Goal: Task Accomplishment & Management: Use online tool/utility

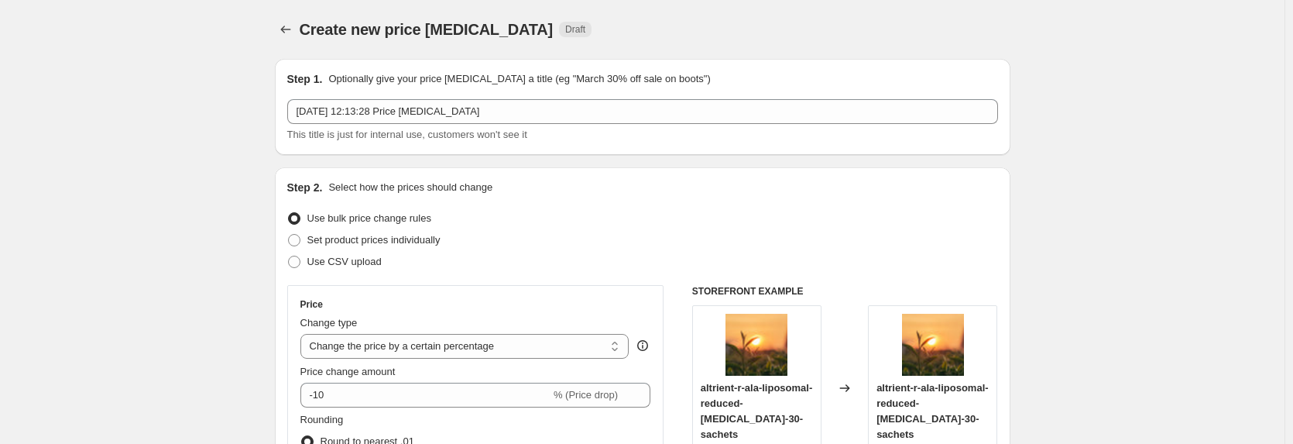
select select "percentage"
select select "tag"
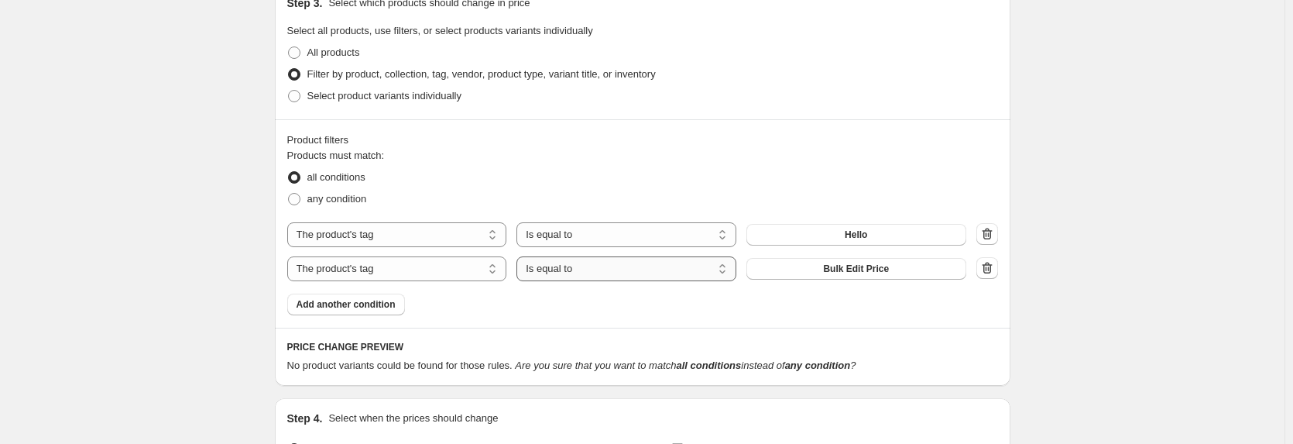
scroll to position [743, 0]
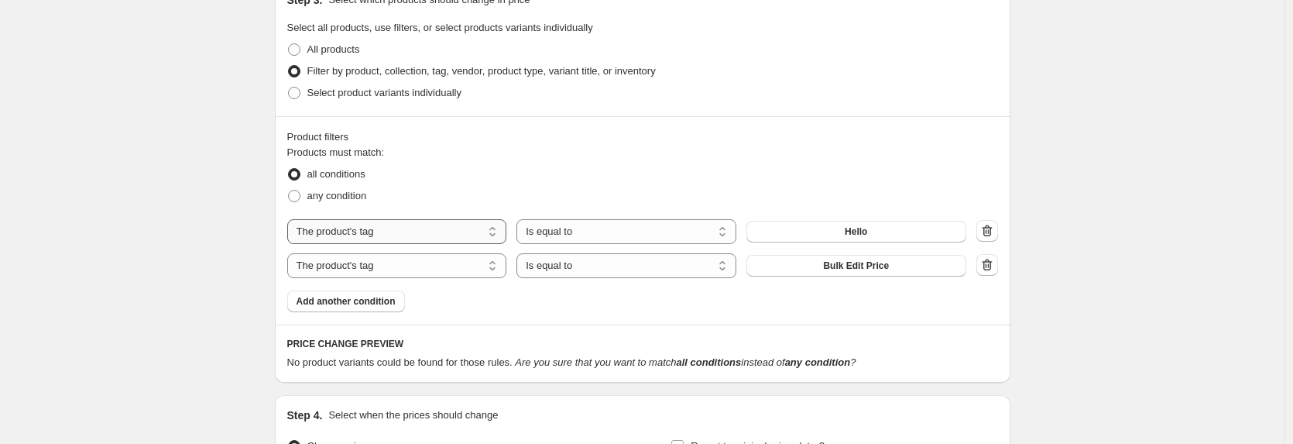
drag, startPoint x: 562, startPoint y: 233, endPoint x: 337, endPoint y: 228, distance: 224.5
click at [337, 228] on div "The product The product's collection The product's tag The product's vendor The…" at bounding box center [626, 231] width 679 height 25
select select "product"
select select "not_equal"
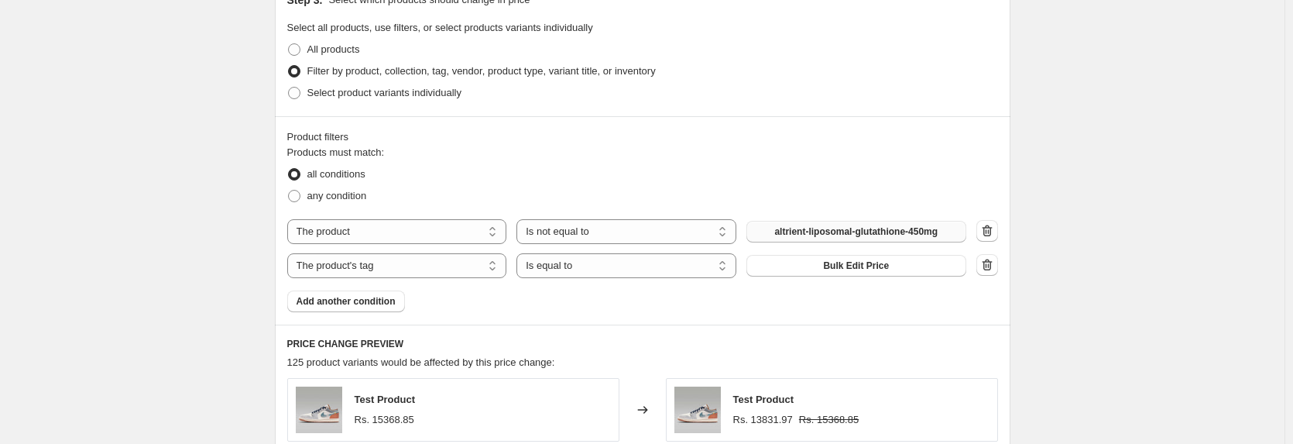
click at [841, 236] on span "altrient-liposomal-glutathione-450mg" at bounding box center [855, 231] width 163 height 12
select select "product"
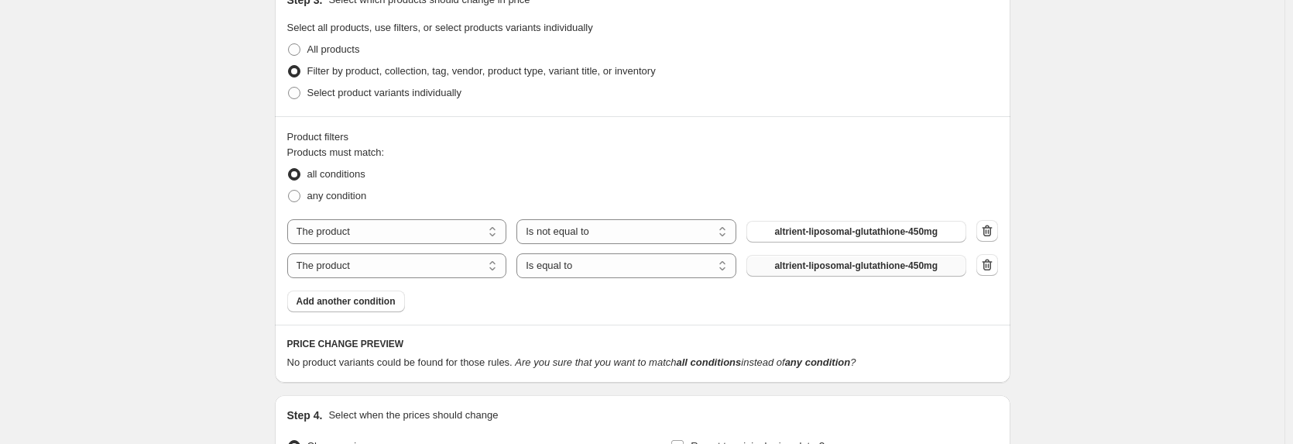
click at [811, 268] on span "altrient-liposomal-glutathione-450mg" at bounding box center [855, 265] width 163 height 12
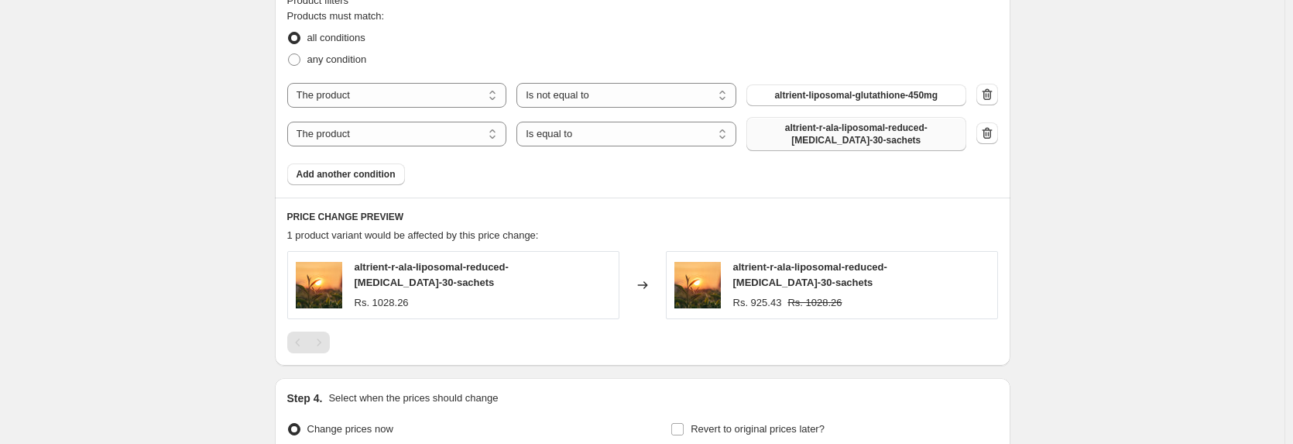
scroll to position [836, 0]
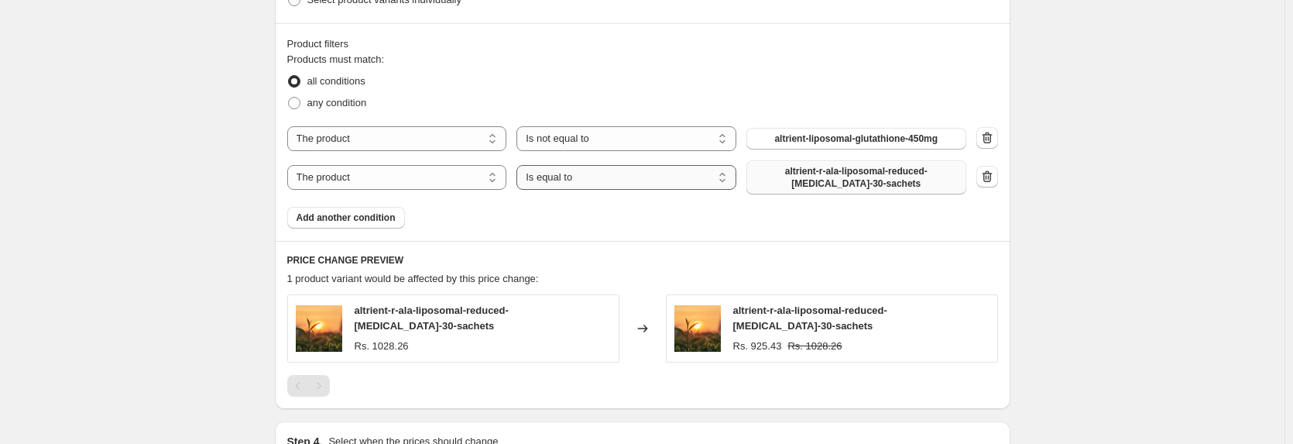
select select "not_equal"
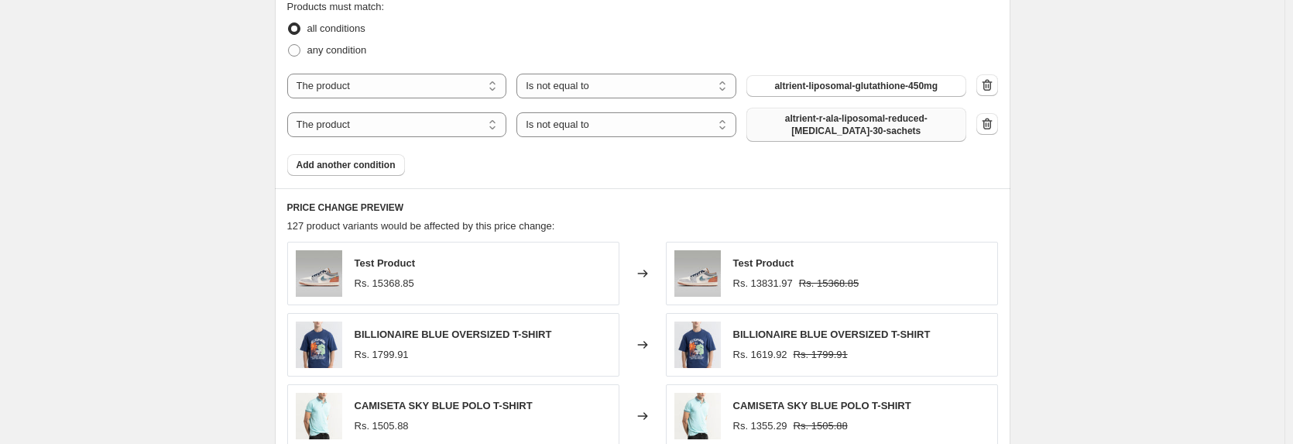
scroll to position [857, 0]
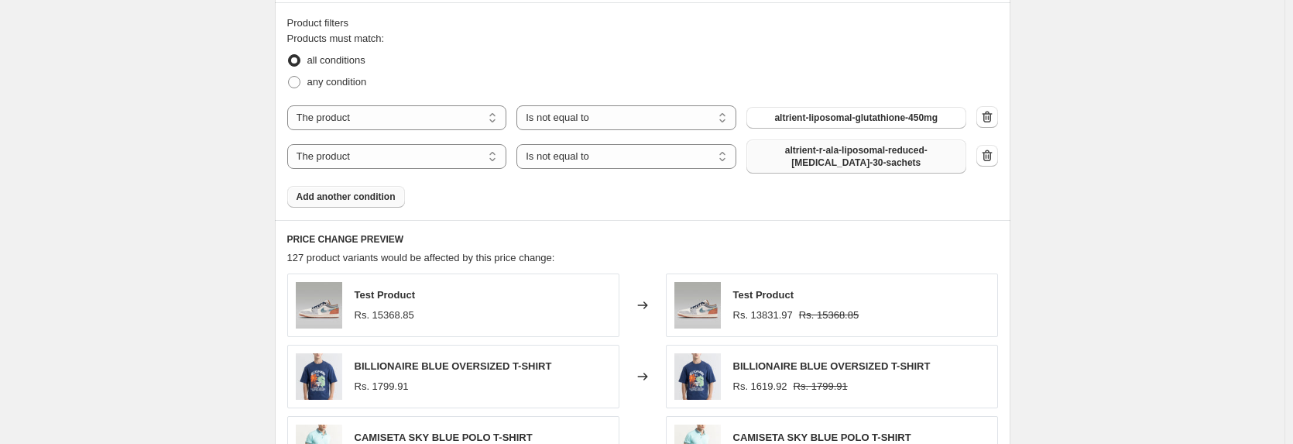
click at [372, 195] on span "Add another condition" at bounding box center [345, 196] width 99 height 12
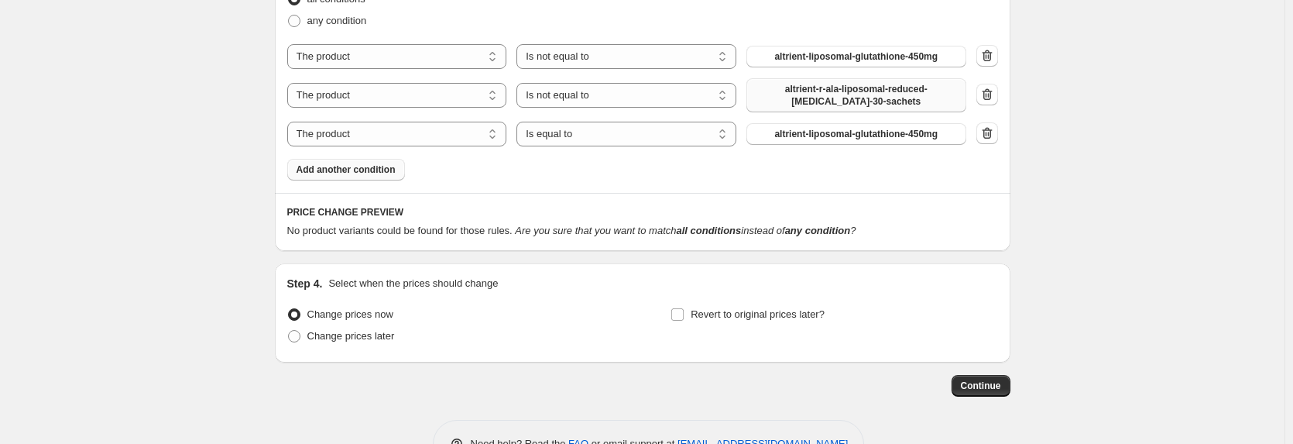
scroll to position [950, 0]
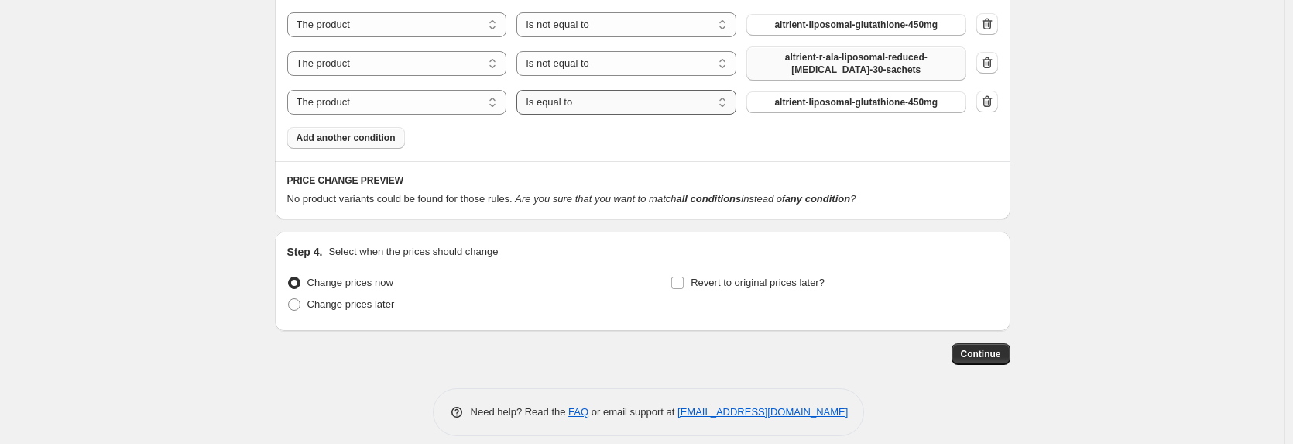
select select "not_equal"
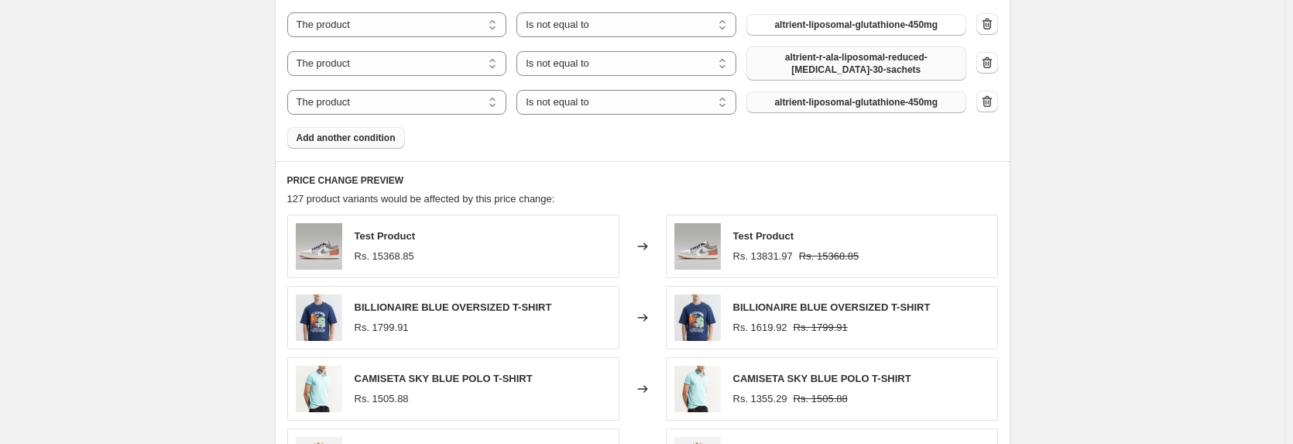
click at [832, 107] on span "altrient-liposomal-glutathione-450mg" at bounding box center [855, 102] width 163 height 12
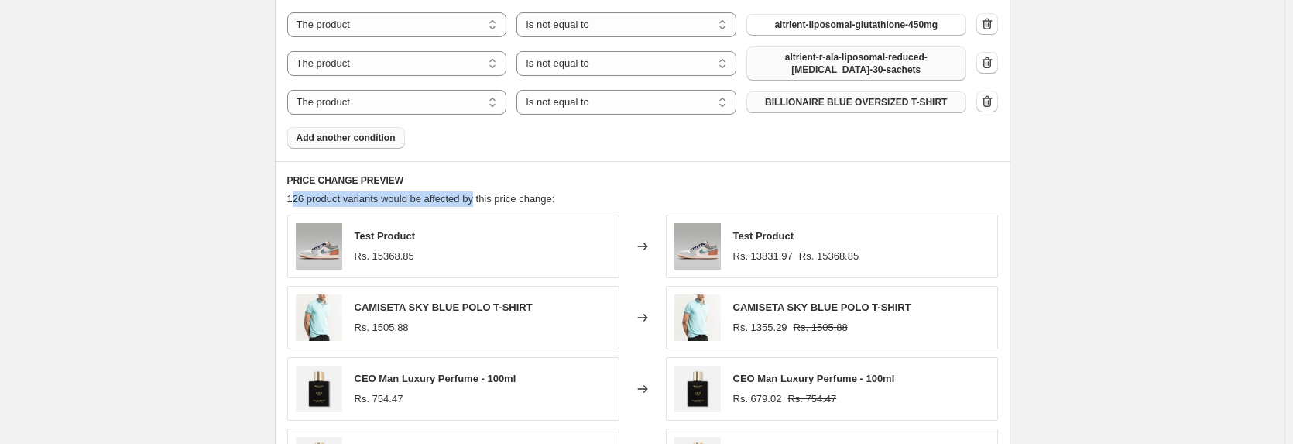
drag, startPoint x: 294, startPoint y: 195, endPoint x: 478, endPoint y: 195, distance: 183.4
click at [478, 195] on span "126 product variants would be affected by this price change:" at bounding box center [421, 199] width 268 height 12
click at [610, 203] on div "126 product variants would be affected by this price change:" at bounding box center [642, 198] width 711 height 15
click at [341, 136] on span "Add another condition" at bounding box center [345, 138] width 99 height 12
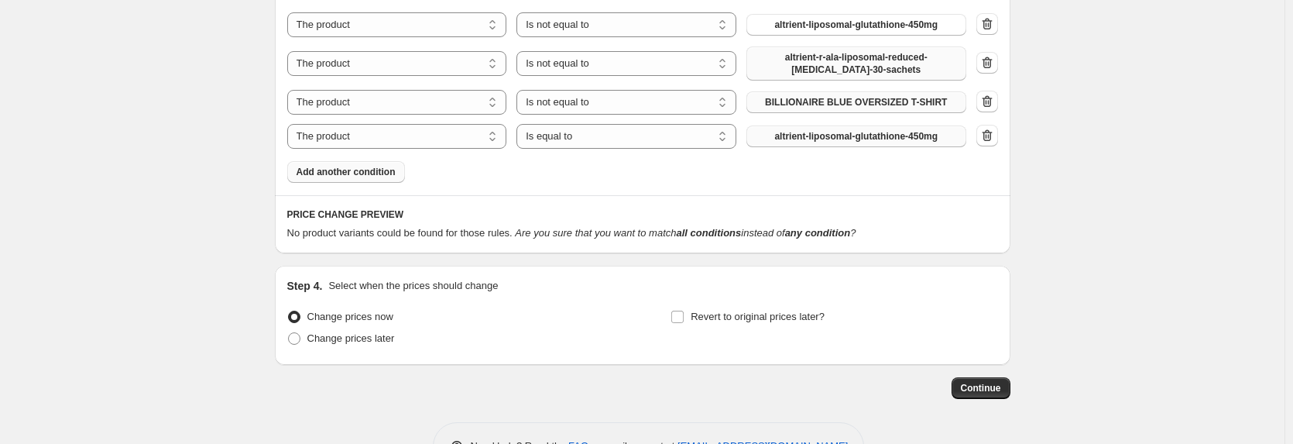
click at [790, 143] on button "altrient-liposomal-glutathione-450mg" at bounding box center [856, 136] width 220 height 22
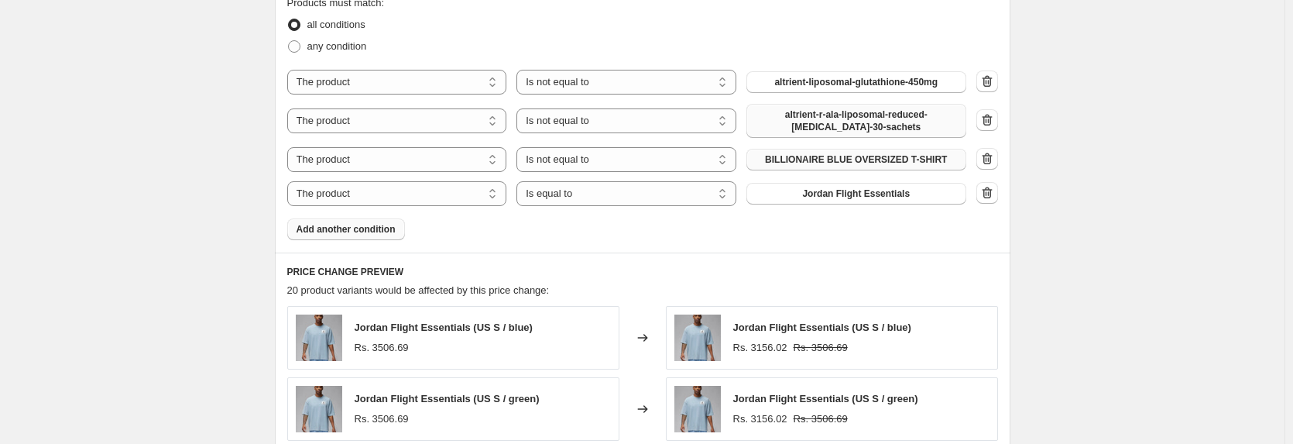
scroll to position [1043, 0]
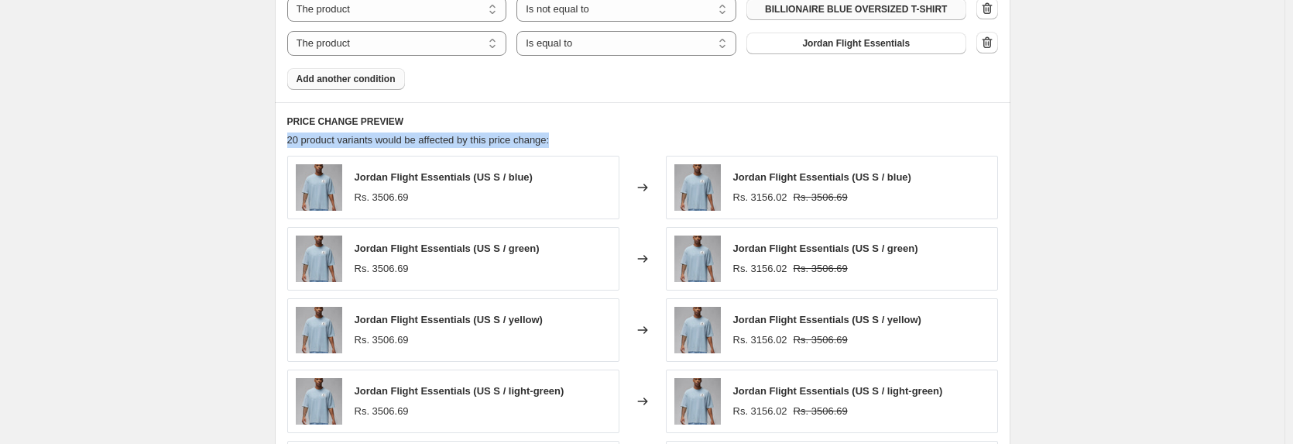
drag, startPoint x: 289, startPoint y: 142, endPoint x: 563, endPoint y: 143, distance: 274.0
click at [563, 143] on div "PRICE CHANGE PREVIEW 20 product variants would be affected by this price change…" at bounding box center [642, 326] width 735 height 448
click at [586, 135] on div "20 product variants would be affected by this price change:" at bounding box center [642, 139] width 711 height 15
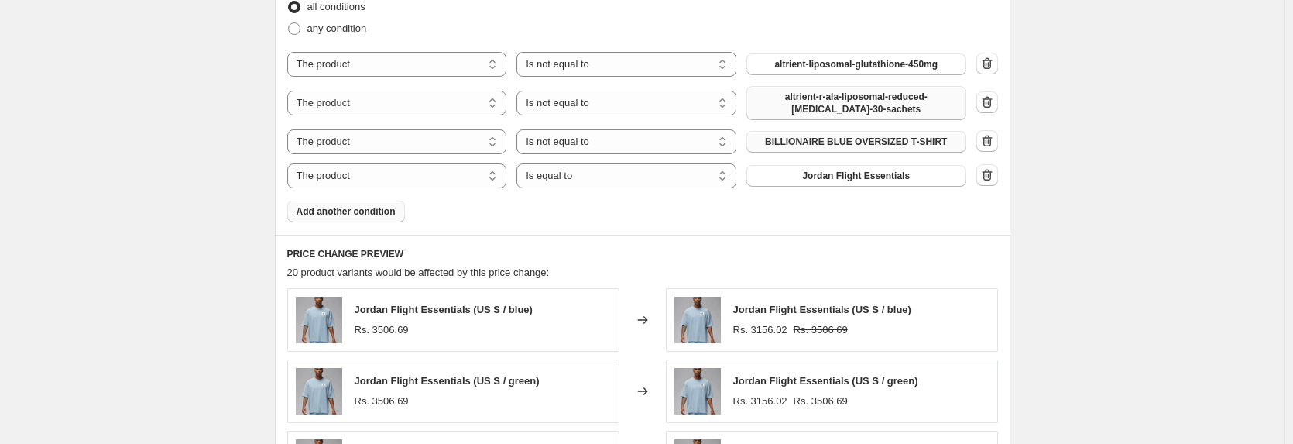
scroll to position [857, 0]
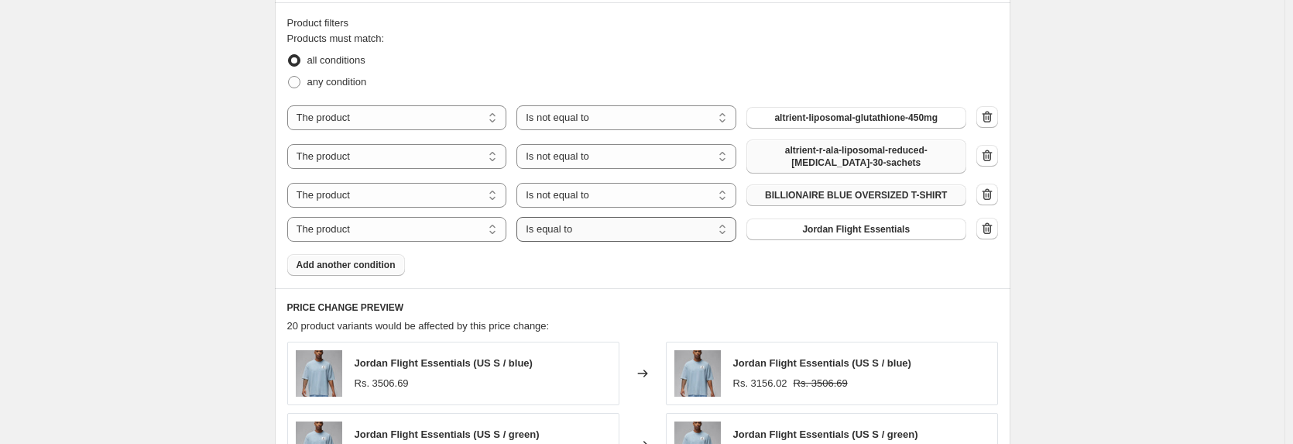
select select "not_equal"
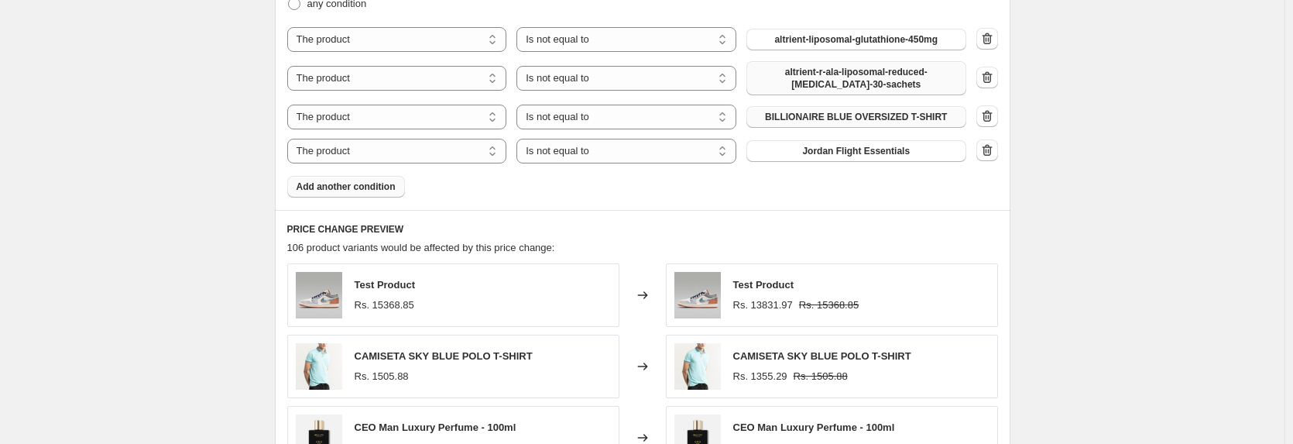
scroll to position [950, 0]
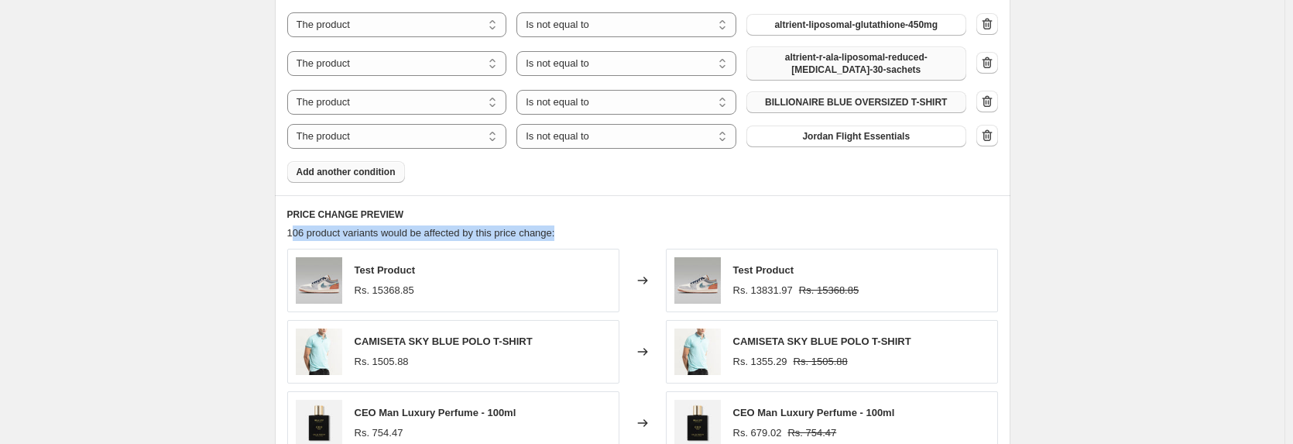
drag, startPoint x: 457, startPoint y: 236, endPoint x: 557, endPoint y: 238, distance: 99.9
click at [555, 238] on span "106 product variants would be affected by this price change:" at bounding box center [421, 233] width 268 height 12
click at [583, 234] on div "106 product variants would be affected by this price change:" at bounding box center [642, 232] width 711 height 15
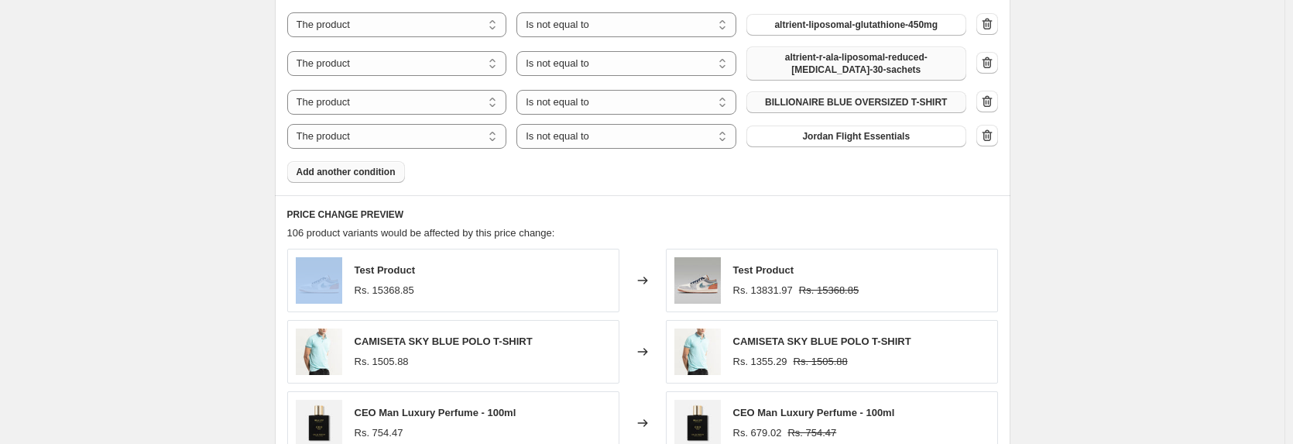
click at [583, 234] on div "106 product variants would be affected by this price change:" at bounding box center [642, 232] width 711 height 15
click at [621, 235] on div "106 product variants would be affected by this price change:" at bounding box center [642, 232] width 711 height 15
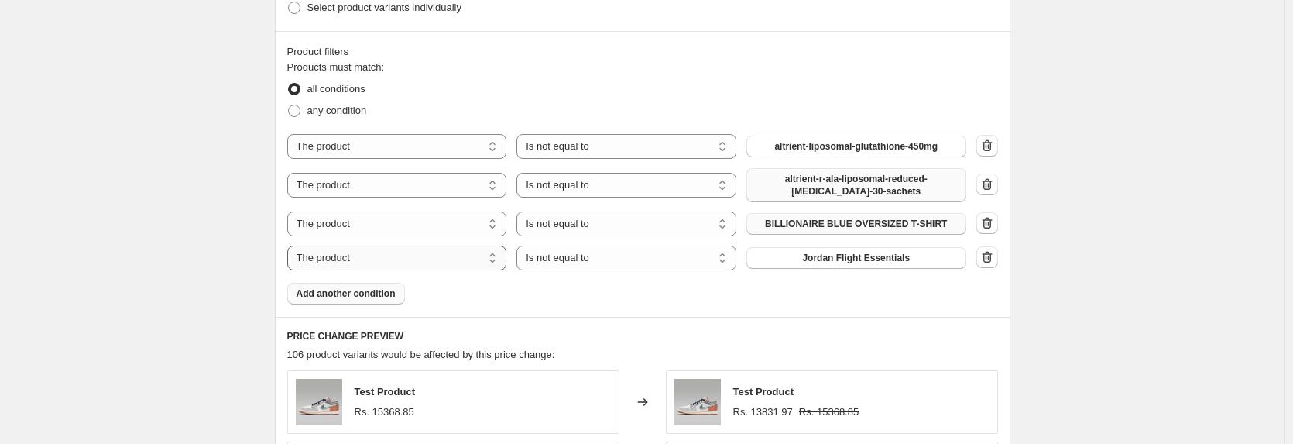
scroll to position [857, 0]
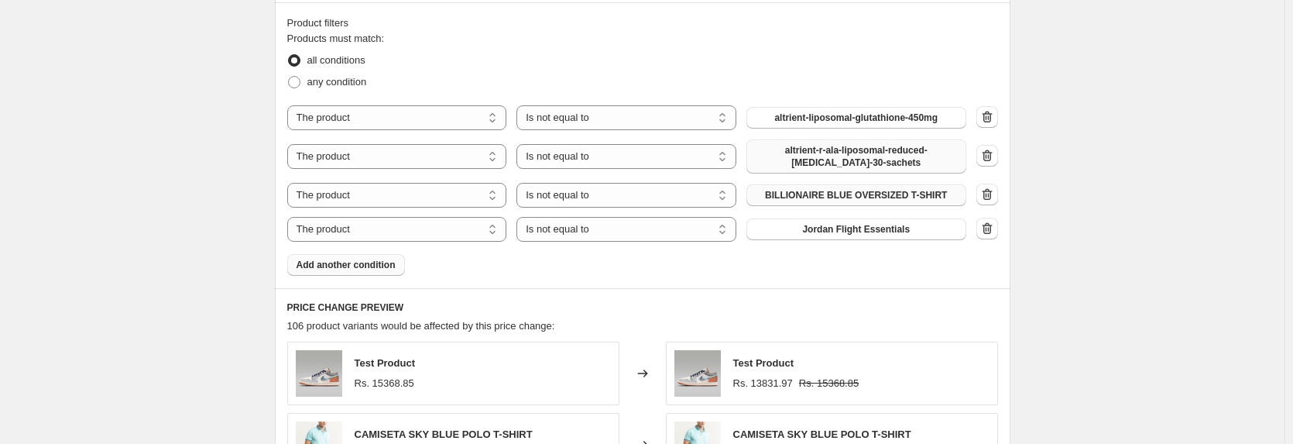
click at [340, 258] on button "Add another condition" at bounding box center [346, 265] width 118 height 22
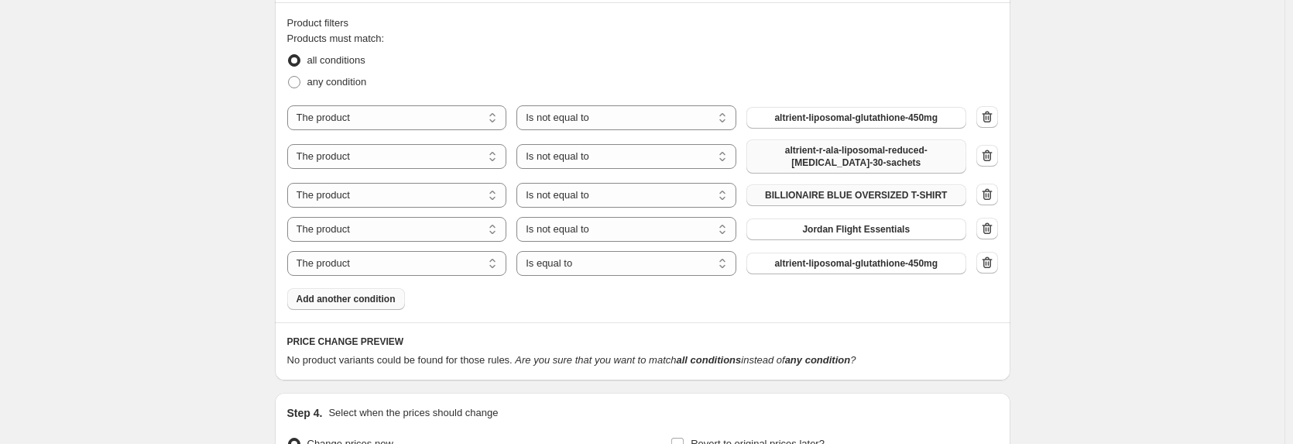
drag, startPoint x: 342, startPoint y: 263, endPoint x: 234, endPoint y: 218, distance: 117.6
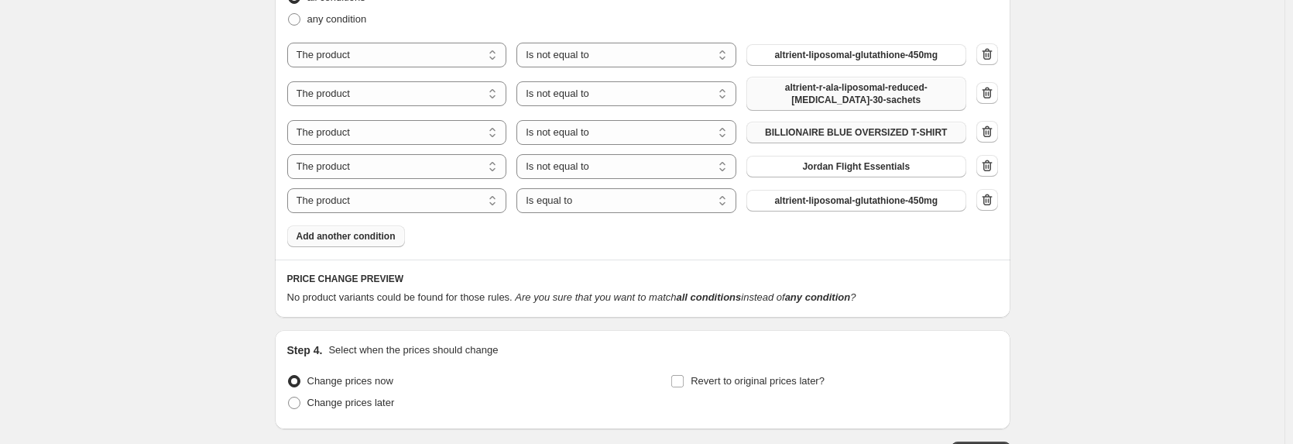
scroll to position [950, 0]
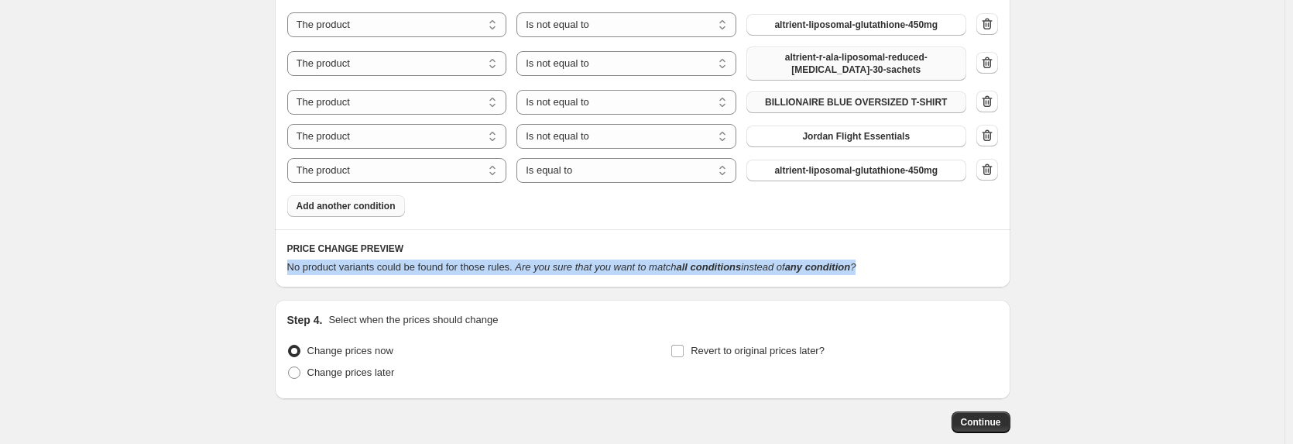
drag, startPoint x: 882, startPoint y: 267, endPoint x: 245, endPoint y: 272, distance: 637.8
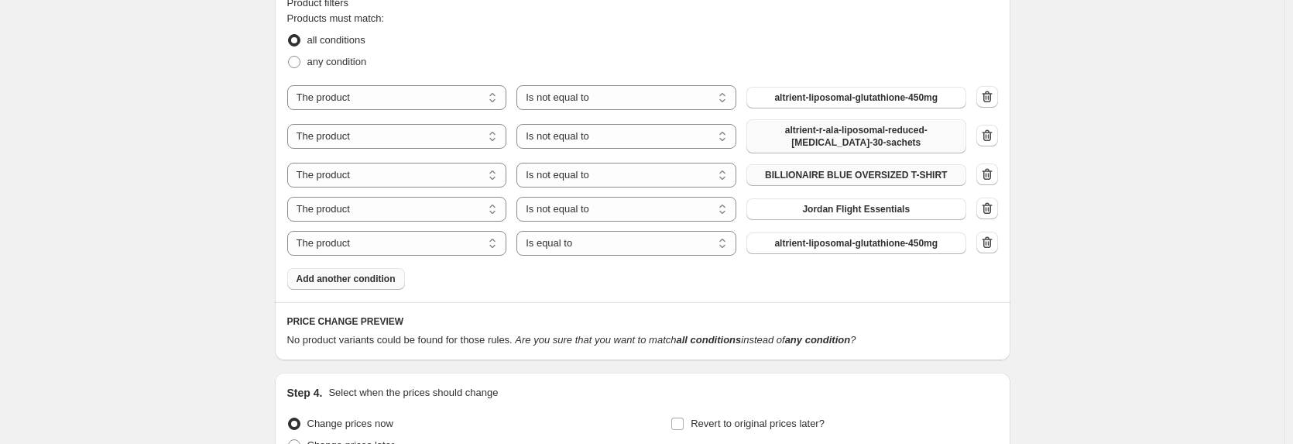
scroll to position [764, 0]
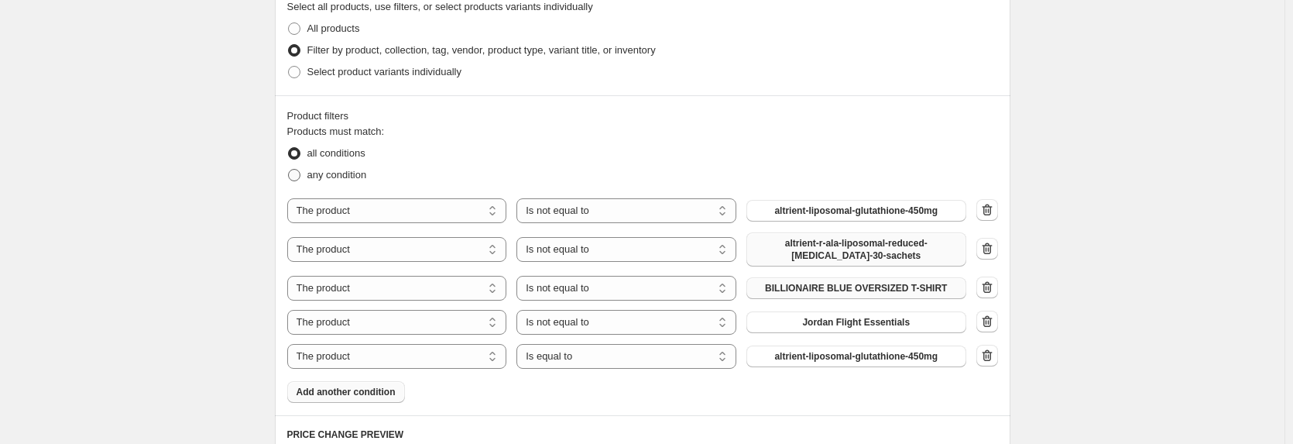
click at [300, 178] on span at bounding box center [294, 175] width 12 height 12
click at [289, 170] on input "any condition" at bounding box center [288, 169] width 1 height 1
radio input "true"
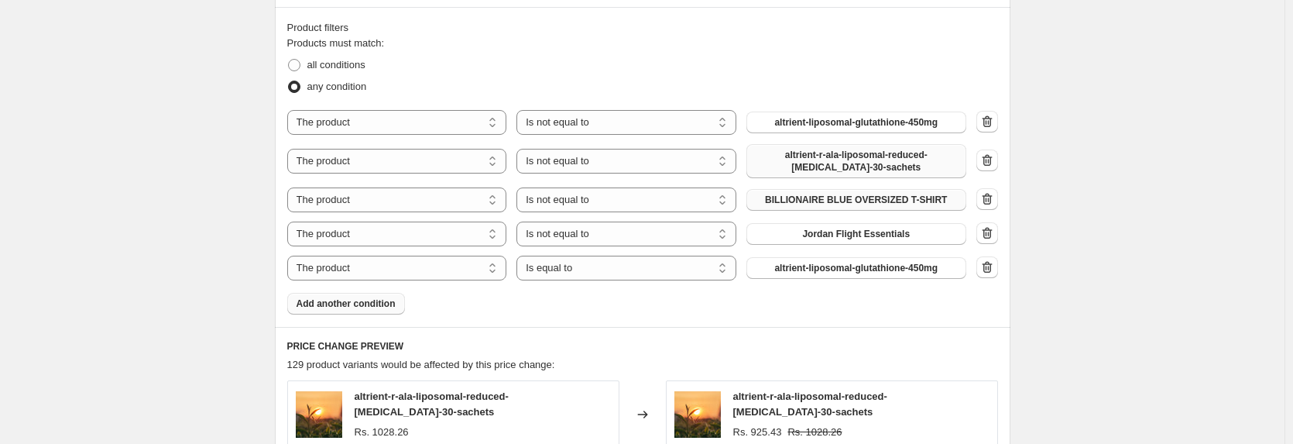
scroll to position [950, 0]
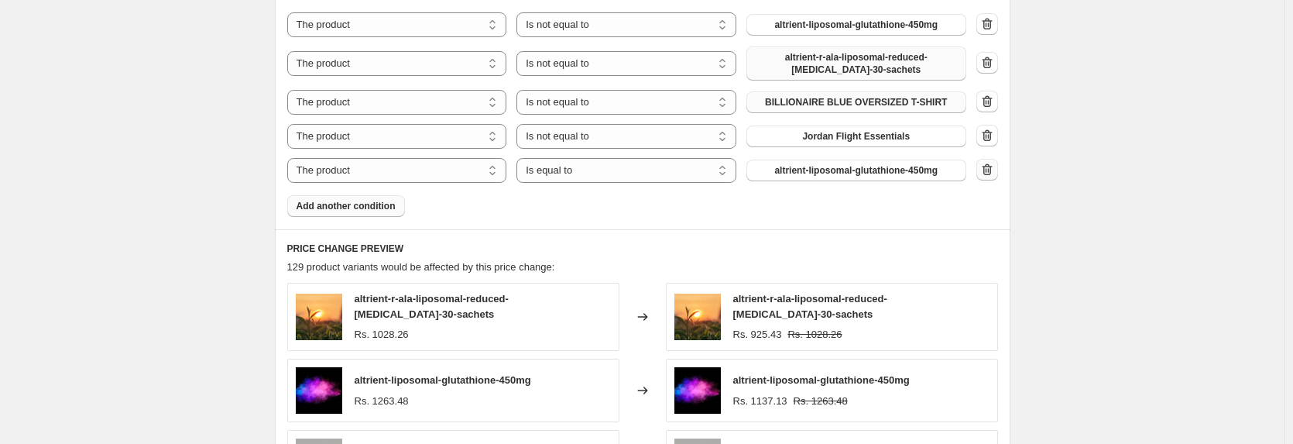
drag, startPoint x: 592, startPoint y: 175, endPoint x: 990, endPoint y: 173, distance: 397.9
click at [990, 173] on div "The product The product's collection The product's tag The product's vendor The…" at bounding box center [642, 170] width 711 height 25
click at [995, 170] on icon "button" at bounding box center [986, 169] width 15 height 15
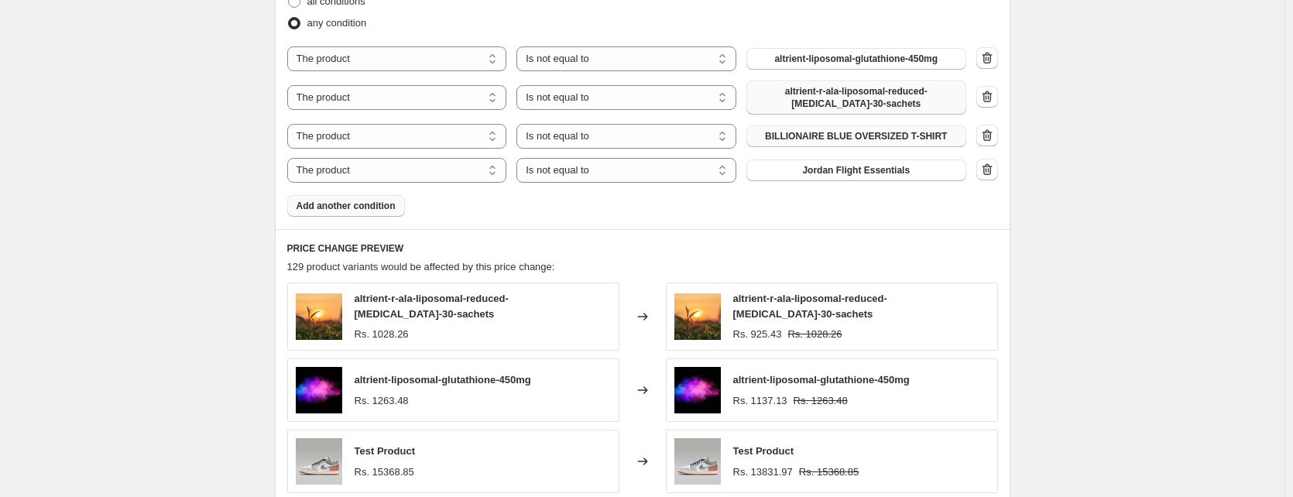
scroll to position [857, 0]
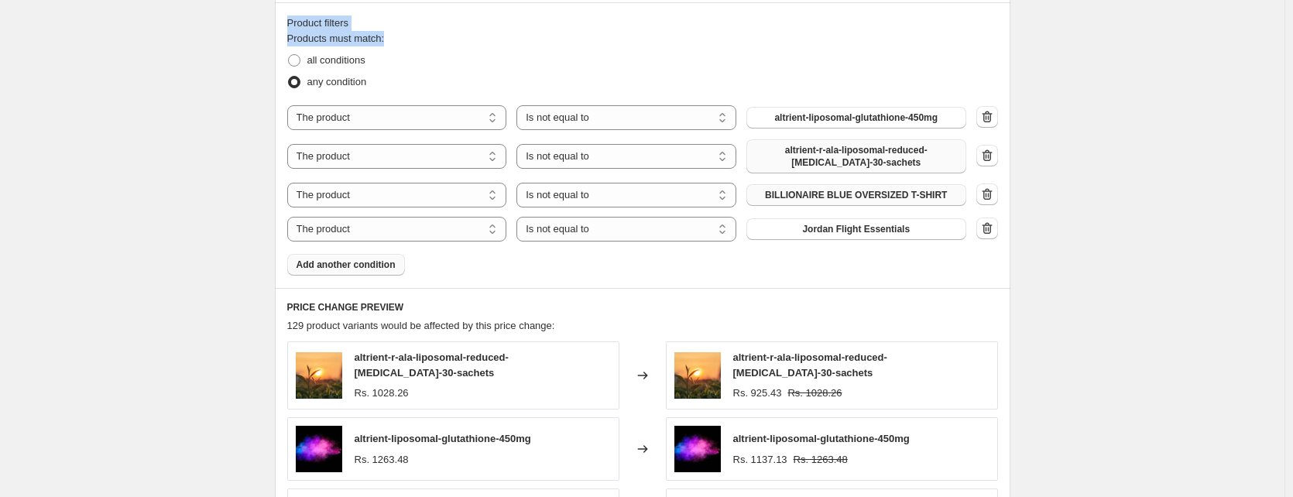
drag, startPoint x: 290, startPoint y: 24, endPoint x: 394, endPoint y: 37, distance: 104.6
click at [394, 37] on div "Product filters Products must match: all conditions any condition The product T…" at bounding box center [642, 145] width 735 height 286
click at [394, 37] on fieldset "Products must match: all conditions any condition" at bounding box center [642, 62] width 711 height 62
drag, startPoint x: 394, startPoint y: 37, endPoint x: 274, endPoint y: 23, distance: 120.8
click at [274, 23] on div "Step 1. Optionally give your price [MEDICAL_DATA] a title (eg "March 30% off sa…" at bounding box center [636, 38] width 748 height 1697
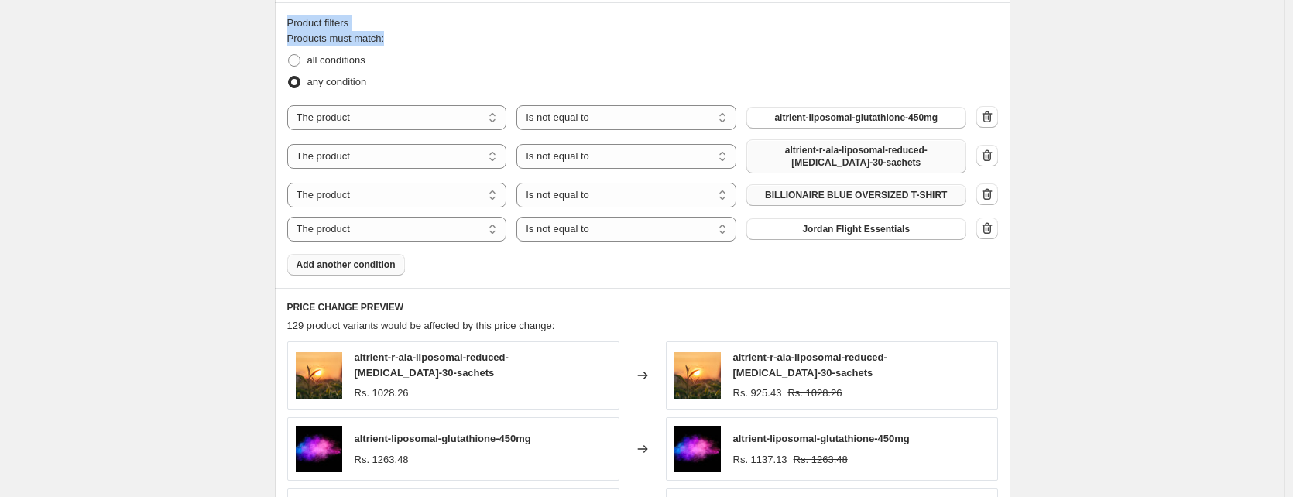
click at [225, 25] on div "Create new price [MEDICAL_DATA]. This page is ready Create new price [MEDICAL_D…" at bounding box center [642, 62] width 1284 height 1838
drag, startPoint x: 292, startPoint y: 22, endPoint x: 388, endPoint y: 39, distance: 97.5
click at [388, 39] on div "Product filters Products must match: all conditions any condition The product T…" at bounding box center [642, 145] width 735 height 286
click at [391, 37] on fieldset "Products must match: all conditions any condition" at bounding box center [642, 62] width 711 height 62
drag, startPoint x: 391, startPoint y: 37, endPoint x: 296, endPoint y: 26, distance: 95.8
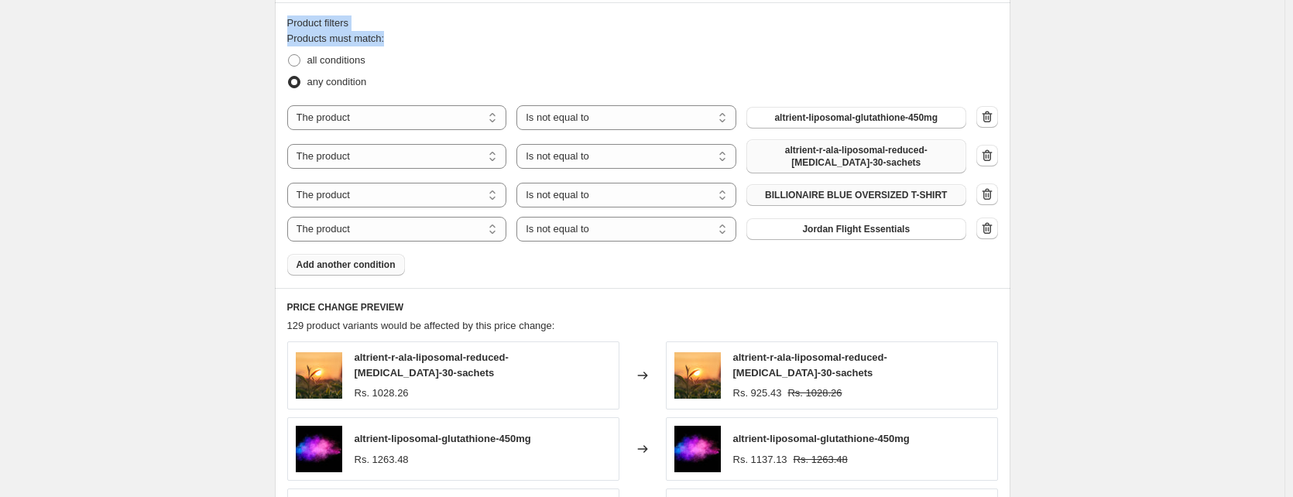
click at [296, 26] on div "Product filters Products must match: all conditions any condition The product T…" at bounding box center [642, 145] width 735 height 286
click at [457, 37] on fieldset "Products must match: all conditions any condition" at bounding box center [642, 62] width 711 height 62
drag, startPoint x: 389, startPoint y: 38, endPoint x: 276, endPoint y: 18, distance: 115.5
click at [276, 18] on div "Step 1. Optionally give your price [MEDICAL_DATA] a title (eg "March 30% off sa…" at bounding box center [636, 38] width 748 height 1697
click at [152, 22] on div "Create new price [MEDICAL_DATA]. This page is ready Create new price [MEDICAL_D…" at bounding box center [642, 62] width 1284 height 1838
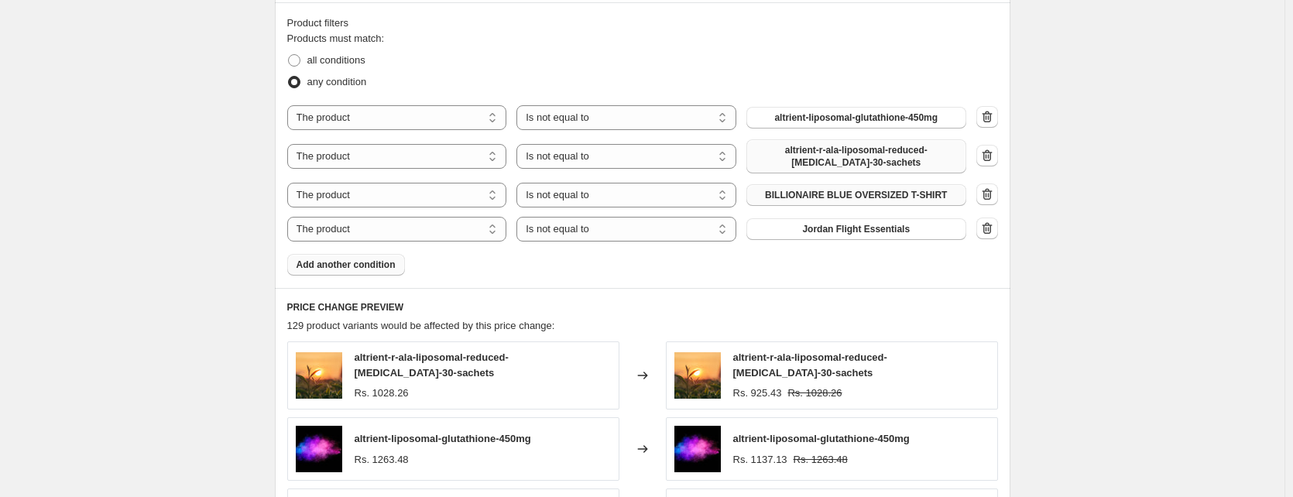
click at [103, 80] on div "Create new price [MEDICAL_DATA]. This page is ready Create new price [MEDICAL_D…" at bounding box center [642, 62] width 1284 height 1838
drag, startPoint x: 288, startPoint y: 25, endPoint x: 444, endPoint y: 52, distance: 158.7
click at [444, 52] on div "Product filters Products must match: all conditions any condition The product T…" at bounding box center [642, 145] width 735 height 286
click at [420, 46] on fieldset "Products must match: all conditions any condition" at bounding box center [642, 62] width 711 height 62
drag, startPoint x: 412, startPoint y: 42, endPoint x: 285, endPoint y: 21, distance: 128.6
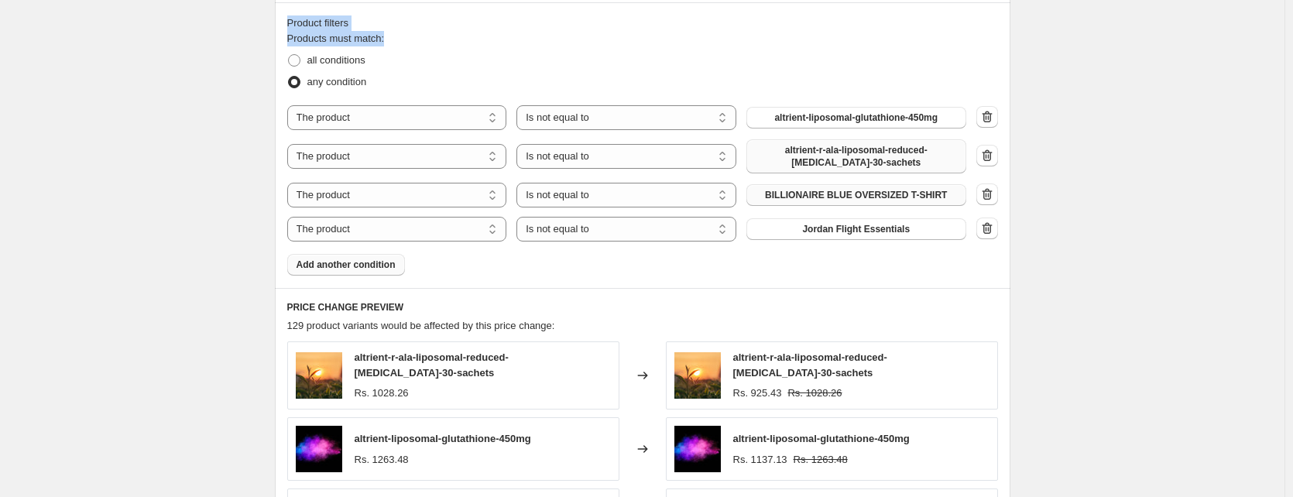
click at [285, 21] on div "Product filters Products must match: all conditions any condition The product T…" at bounding box center [642, 145] width 735 height 286
click at [174, 25] on div "Create new price [MEDICAL_DATA]. This page is ready Create new price [MEDICAL_D…" at bounding box center [642, 62] width 1284 height 1838
click at [140, 55] on div "Create new price [MEDICAL_DATA]. This page is ready Create new price [MEDICAL_D…" at bounding box center [642, 62] width 1284 height 1838
